Goal: Transaction & Acquisition: Purchase product/service

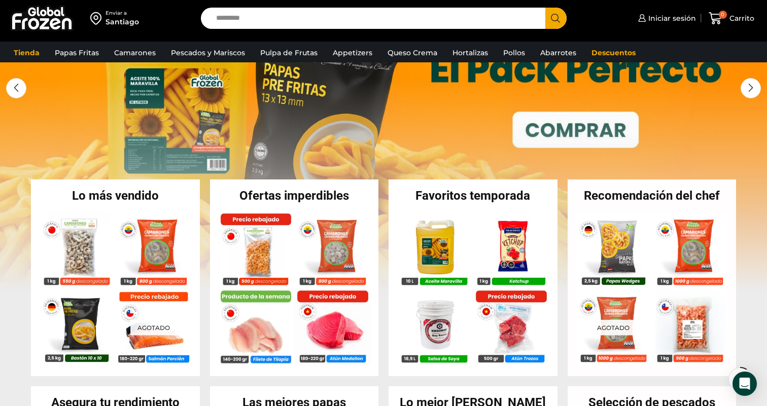
scroll to position [97, 0]
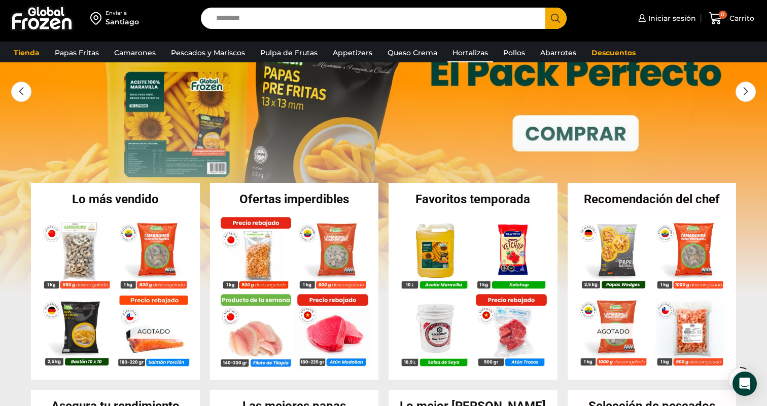
click at [479, 52] on link "Hortalizas" at bounding box center [470, 52] width 46 height 19
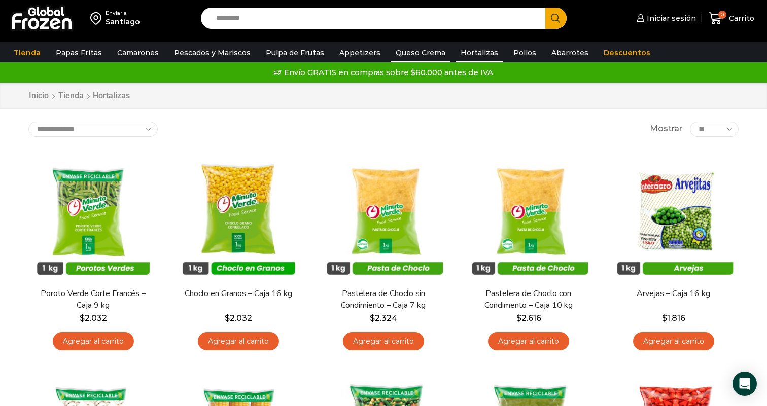
click at [407, 50] on link "Queso Crema" at bounding box center [421, 52] width 60 height 19
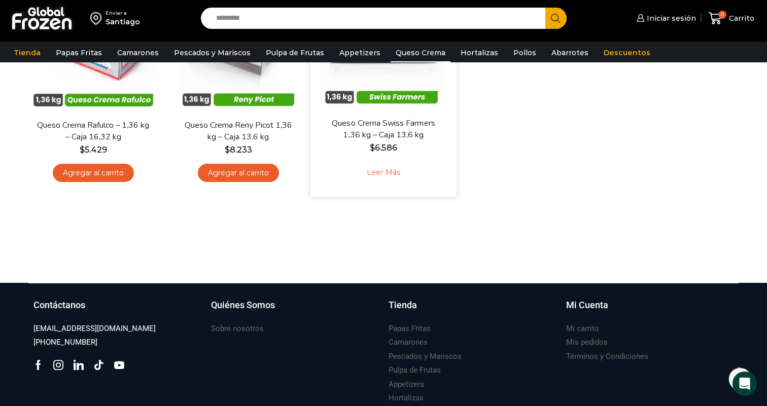
scroll to position [150, 0]
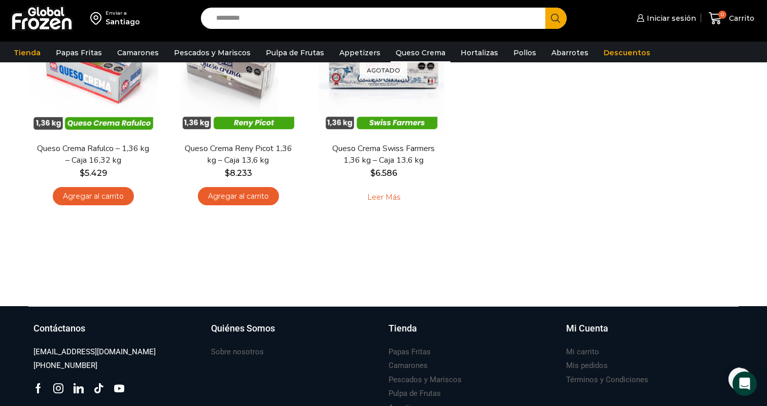
drag, startPoint x: 53, startPoint y: 44, endPoint x: 632, endPoint y: 6, distance: 579.6
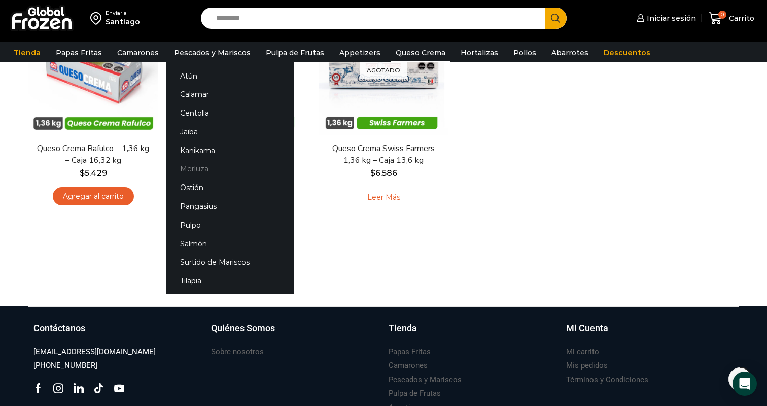
click at [195, 170] on link "Merluza" at bounding box center [230, 169] width 128 height 19
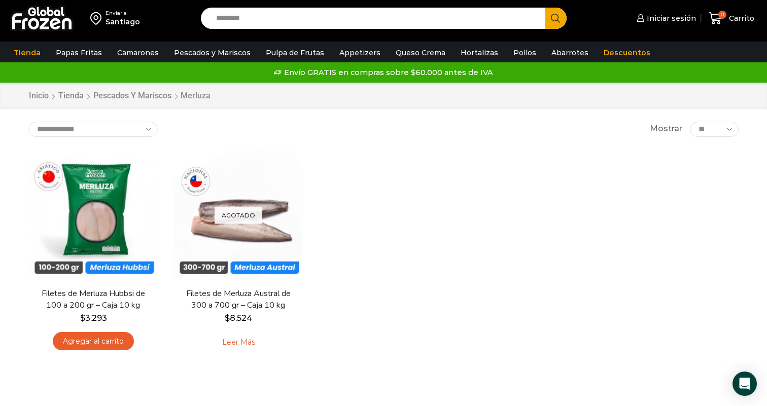
click at [283, 20] on input "Search input" at bounding box center [375, 18] width 329 height 21
type input "**********"
click at [545, 8] on button "Search" at bounding box center [555, 18] width 21 height 21
